Goal: Task Accomplishment & Management: Manage account settings

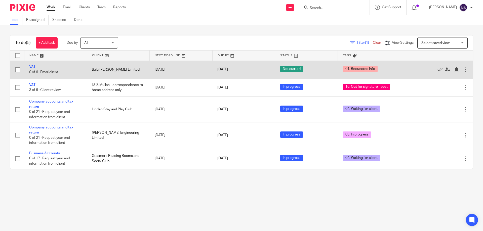
click at [30, 67] on link "VAT" at bounding box center [32, 67] width 6 height 4
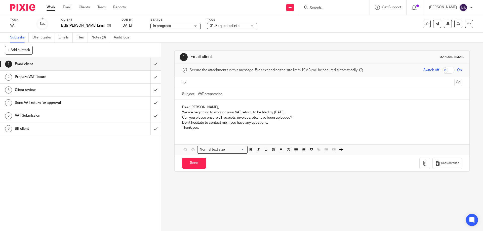
click at [242, 25] on span "01. Requested info" at bounding box center [229, 25] width 38 height 5
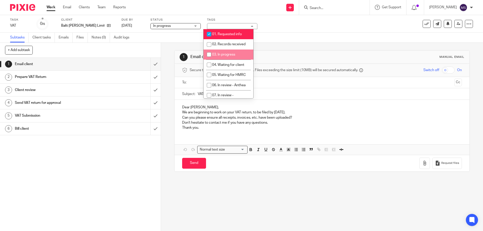
click at [230, 52] on li "03. In progress" at bounding box center [228, 55] width 50 height 10
checkbox input "true"
click at [227, 35] on span "01. Requested info" at bounding box center [227, 34] width 30 height 4
checkbox input "false"
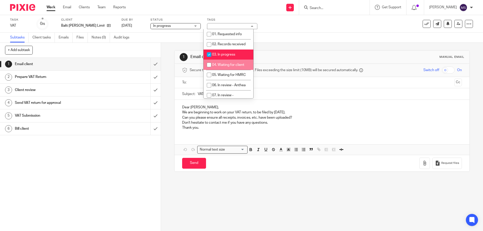
click at [230, 68] on li "04. Waiting for client" at bounding box center [228, 65] width 50 height 10
checkbox input "true"
click at [299, 56] on h1 "Email client" at bounding box center [261, 56] width 142 height 5
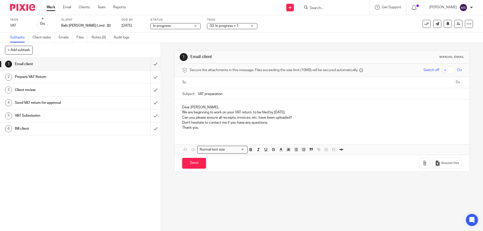
click at [52, 9] on link "Work" at bounding box center [51, 7] width 9 height 5
